Goal: Task Accomplishment & Management: Complete application form

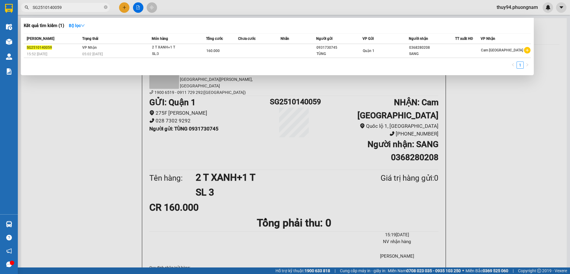
click at [82, 7] on input "SG2510140059" at bounding box center [68, 7] width 70 height 7
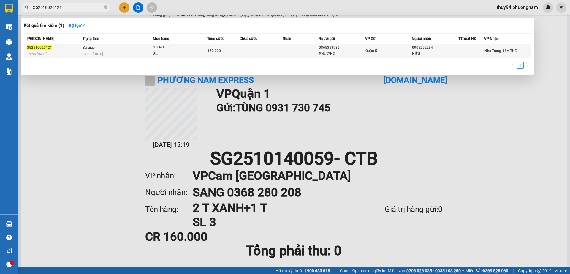
type input "Q52510020121"
click at [117, 52] on div "07:33 [DATE]" at bounding box center [117, 54] width 70 height 7
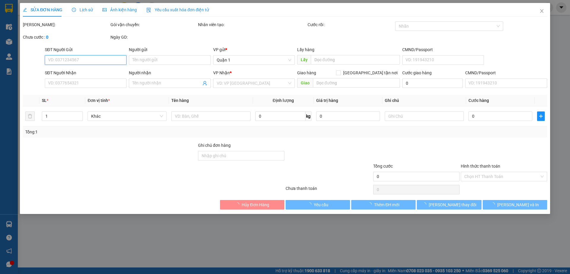
type input "0865353986"
type input "PHƯƠNG"
type input "0905252234"
type input "HIẾU"
type input "150.000"
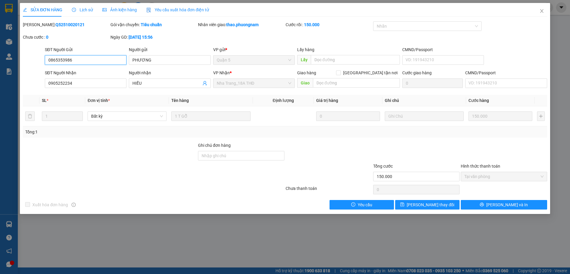
drag, startPoint x: 94, startPoint y: 58, endPoint x: 25, endPoint y: 61, distance: 68.9
click at [25, 61] on div "SĐT Người Gửi 0865353986 0865353986 Người gửi PHƯƠNG VP gửi * Quận 5 Lấy hàng L…" at bounding box center [284, 56] width 525 height 21
